Goal: Transaction & Acquisition: Purchase product/service

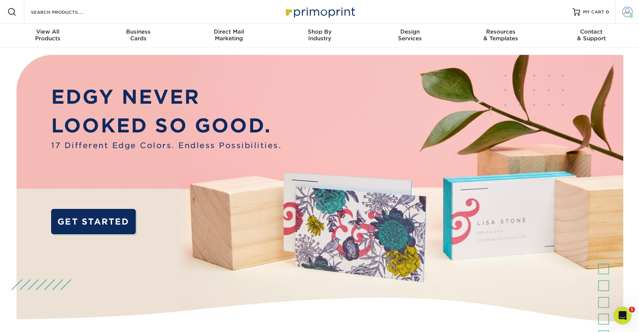
click at [625, 12] on span at bounding box center [627, 12] width 10 height 10
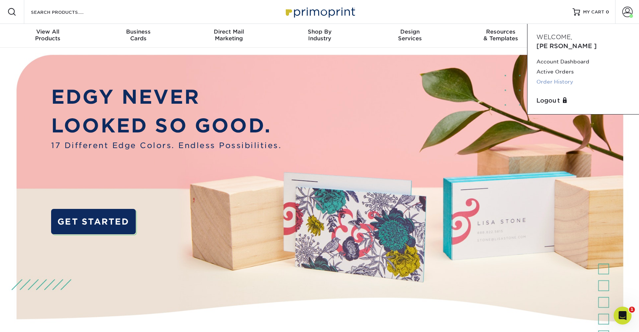
click at [562, 77] on link "Order History" at bounding box center [583, 82] width 94 height 10
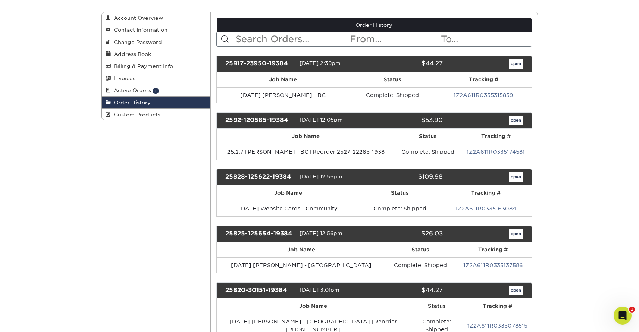
scroll to position [87, 0]
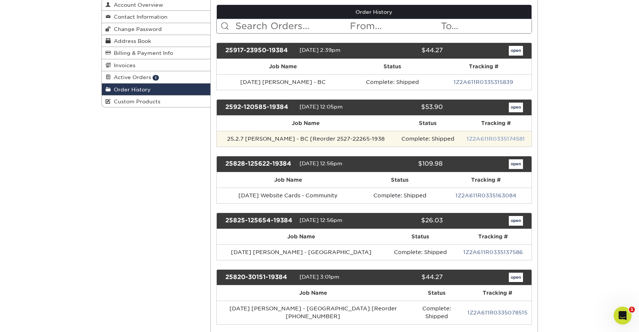
click at [476, 137] on link "1Z2A611R0335174581" at bounding box center [496, 139] width 58 height 6
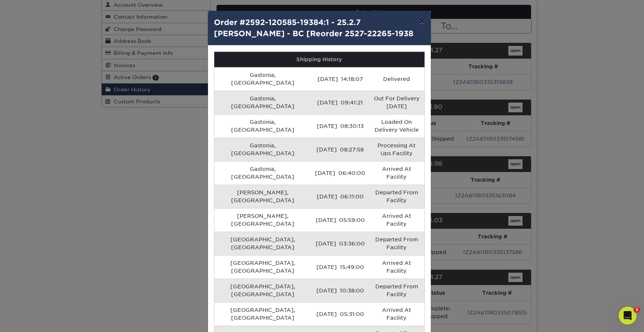
click at [420, 22] on button "×" at bounding box center [422, 21] width 17 height 21
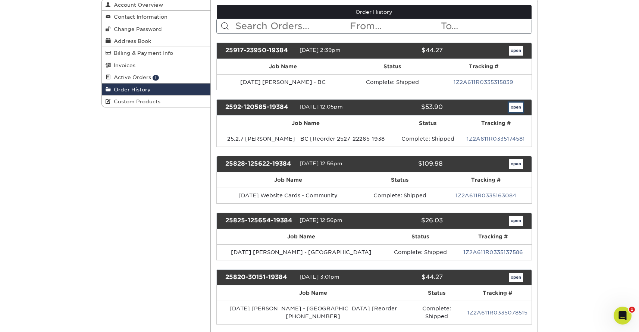
click at [519, 107] on link "open" at bounding box center [516, 108] width 14 height 10
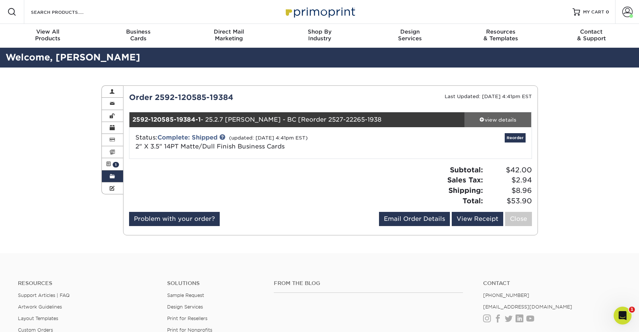
click at [506, 119] on div "view details" at bounding box center [497, 119] width 67 height 7
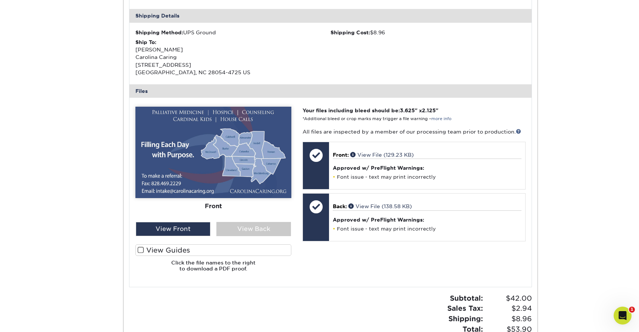
scroll to position [232, 0]
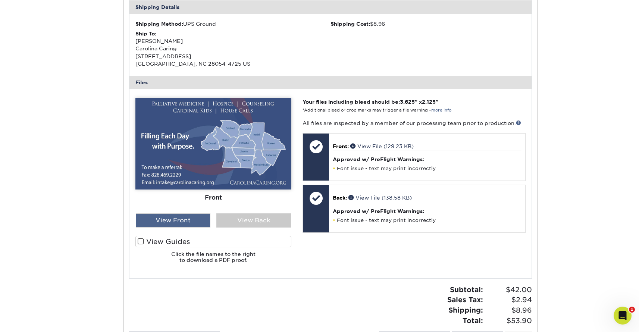
click at [190, 220] on div "View Front" at bounding box center [173, 220] width 75 height 14
click at [236, 219] on div "View Back" at bounding box center [253, 220] width 75 height 14
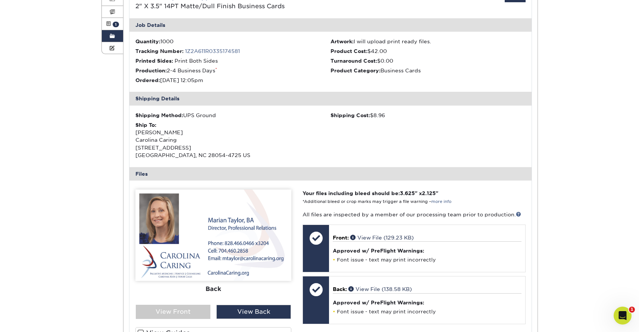
scroll to position [0, 0]
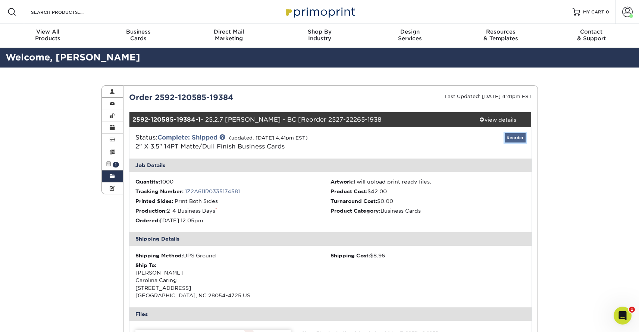
click at [512, 136] on link "Reorder" at bounding box center [515, 137] width 21 height 9
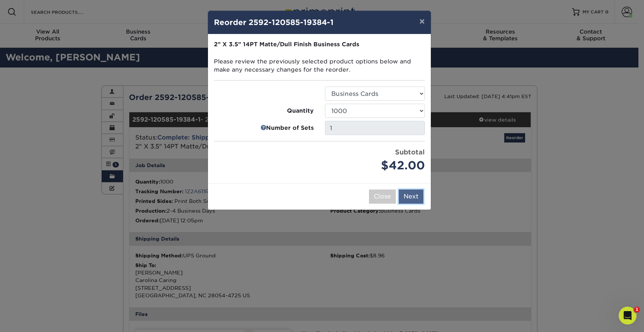
click at [409, 195] on button "Next" at bounding box center [411, 196] width 25 height 14
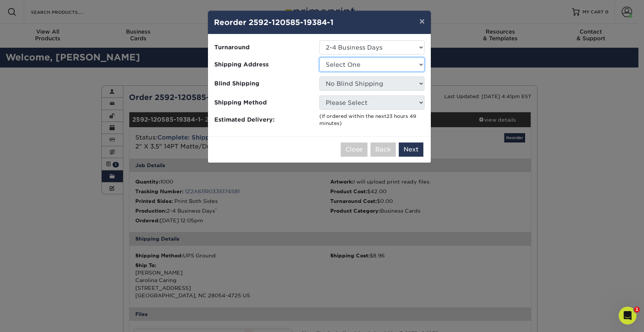
click at [357, 62] on select "Select One Business Cards - Leanne King Carolina Caring Carolina Caring Carolin…" at bounding box center [372, 64] width 105 height 14
select select "139857"
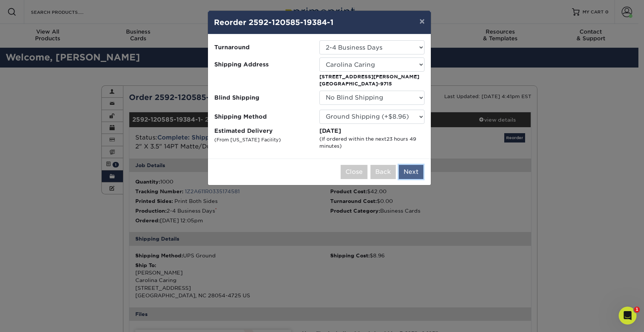
click at [408, 171] on button "Next" at bounding box center [411, 172] width 25 height 14
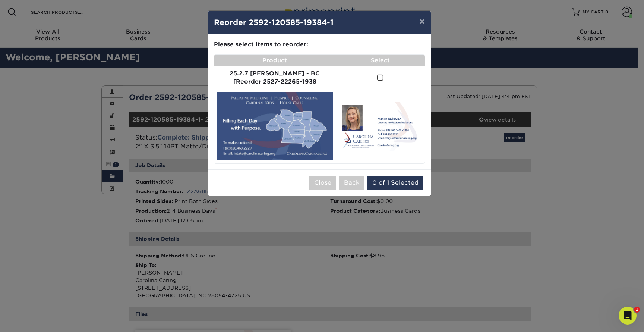
click at [377, 76] on span at bounding box center [380, 77] width 6 height 7
click at [0, 0] on input "checkbox" at bounding box center [0, 0] width 0 height 0
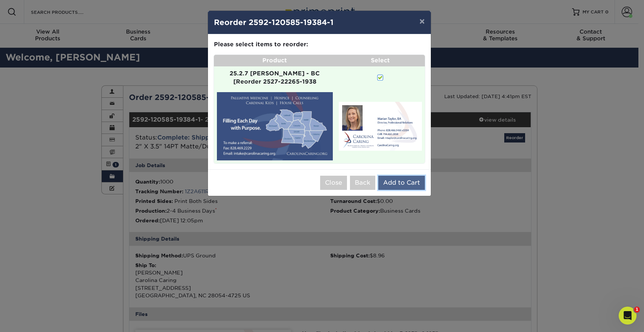
click at [407, 176] on button "Add to Cart" at bounding box center [402, 183] width 47 height 14
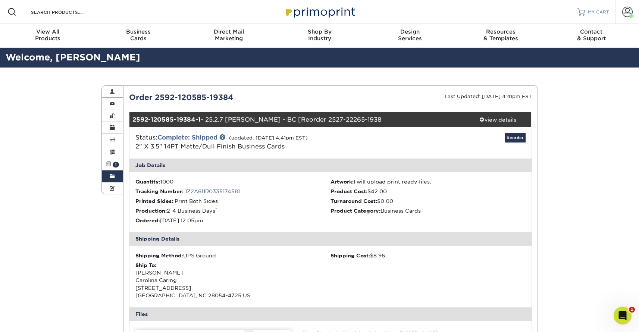
click at [590, 10] on span "MY CART" at bounding box center [598, 12] width 21 height 6
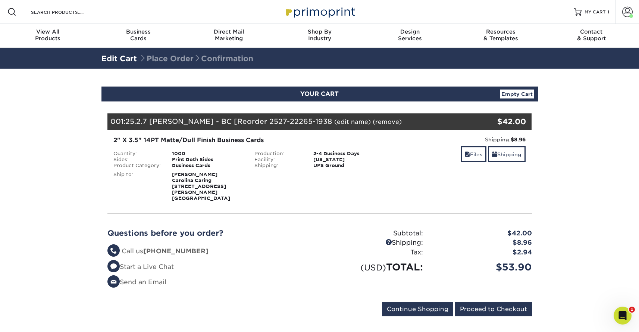
scroll to position [17, 0]
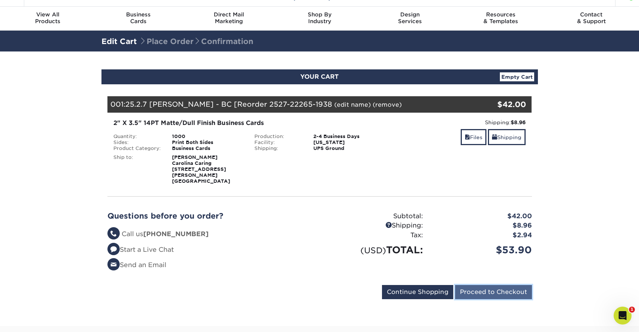
click at [478, 285] on input "Proceed to Checkout" at bounding box center [493, 292] width 77 height 14
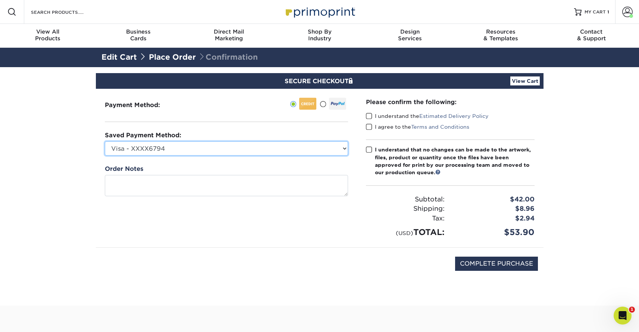
click at [292, 145] on select "Visa - XXXX6794 Visa - XXXX7081 Visa - XXXX2172 Visa - XXXX1584 Visa - XXXX7084…" at bounding box center [226, 148] width 243 height 14
select select "69163"
click at [105, 141] on select "Visa - XXXX6794 Visa - XXXX7081 Visa - XXXX2172 Visa - XXXX1584 Visa - XXXX7084…" at bounding box center [226, 148] width 243 height 14
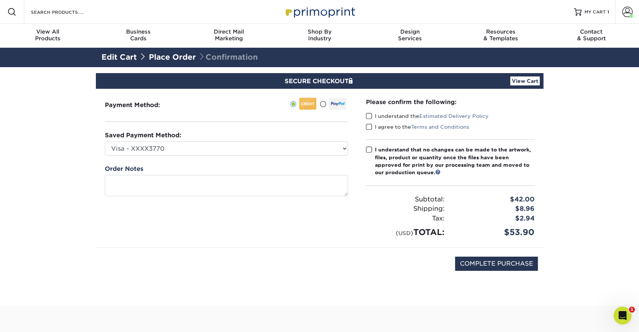
click at [369, 115] on span at bounding box center [369, 116] width 6 height 7
click at [0, 0] on input "I understand the Estimated Delivery Policy" at bounding box center [0, 0] width 0 height 0
click at [369, 125] on span at bounding box center [369, 126] width 6 height 7
click at [0, 0] on input "I agree to the Terms and Conditions" at bounding box center [0, 0] width 0 height 0
click at [368, 147] on span at bounding box center [369, 149] width 6 height 7
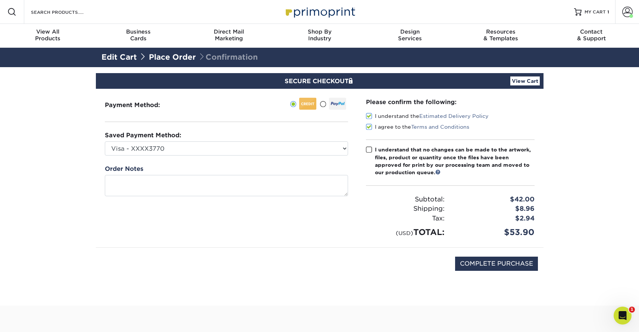
click at [0, 0] on input "I understand that no changes can be made to the artwork, files, product or quan…" at bounding box center [0, 0] width 0 height 0
click at [487, 261] on input "COMPLETE PURCHASE" at bounding box center [496, 264] width 83 height 14
type input "PROCESSING, PLEASE WAIT..."
